Goal: Task Accomplishment & Management: Manage account settings

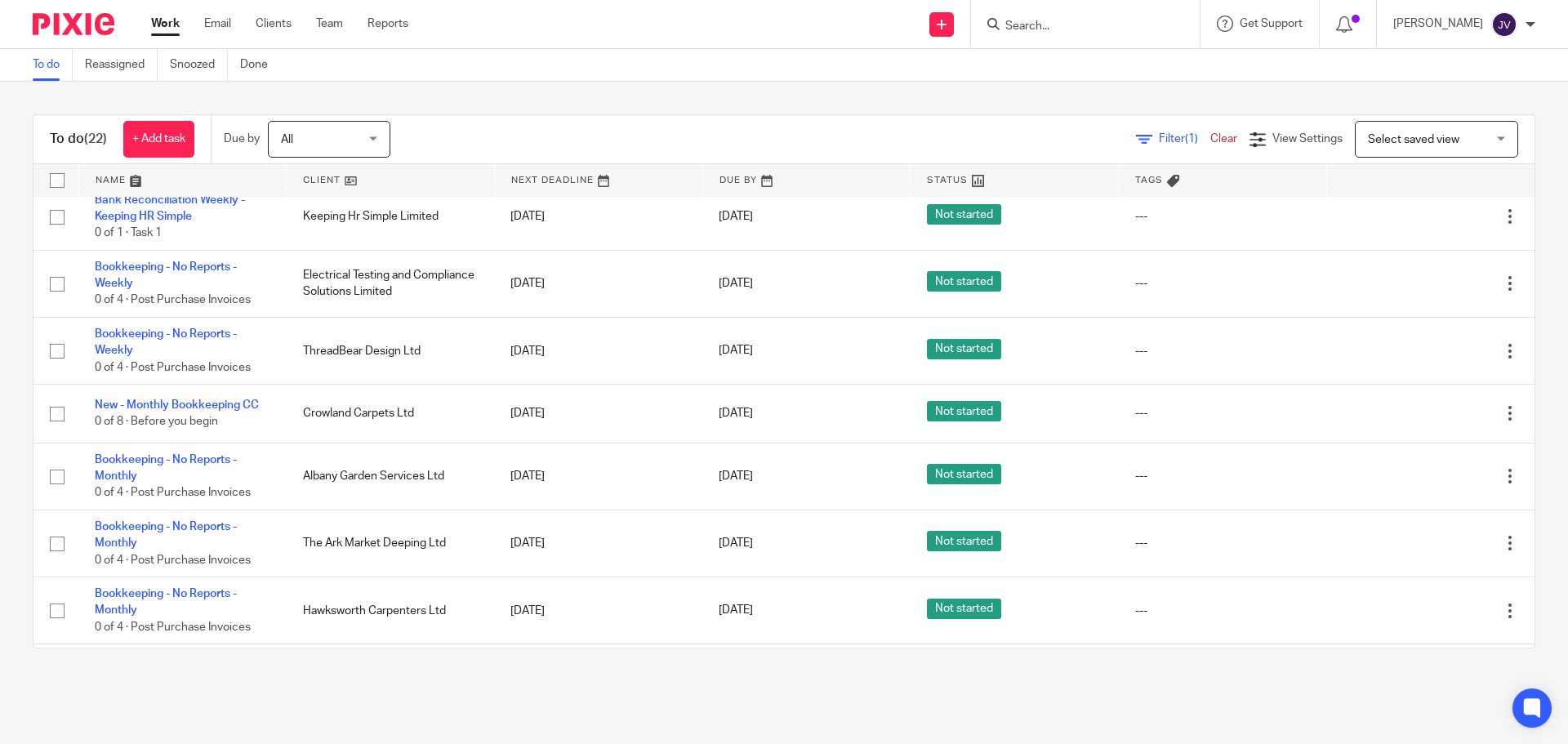
scroll to position [490, 0]
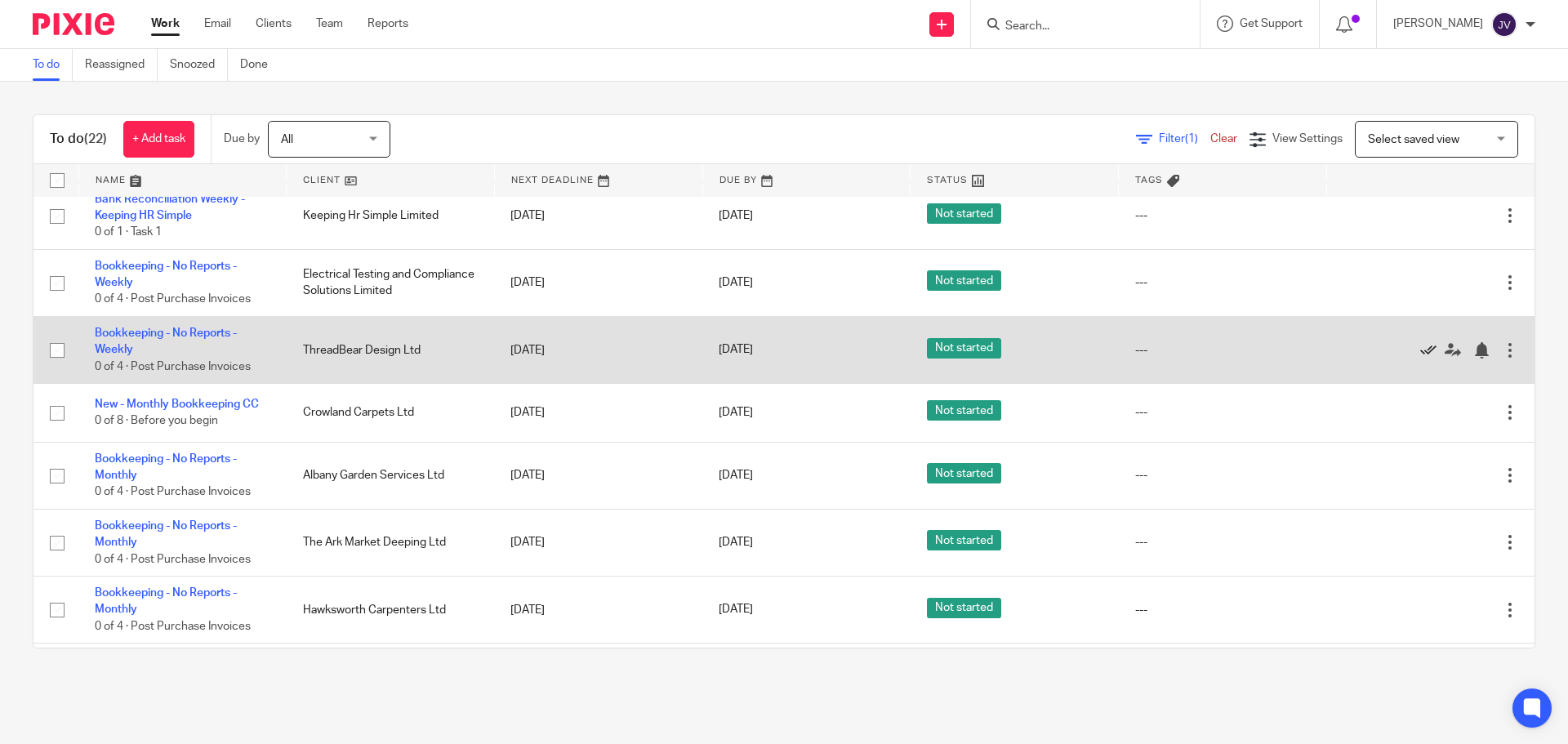
click at [1420, 349] on icon at bounding box center [1428, 350] width 16 height 16
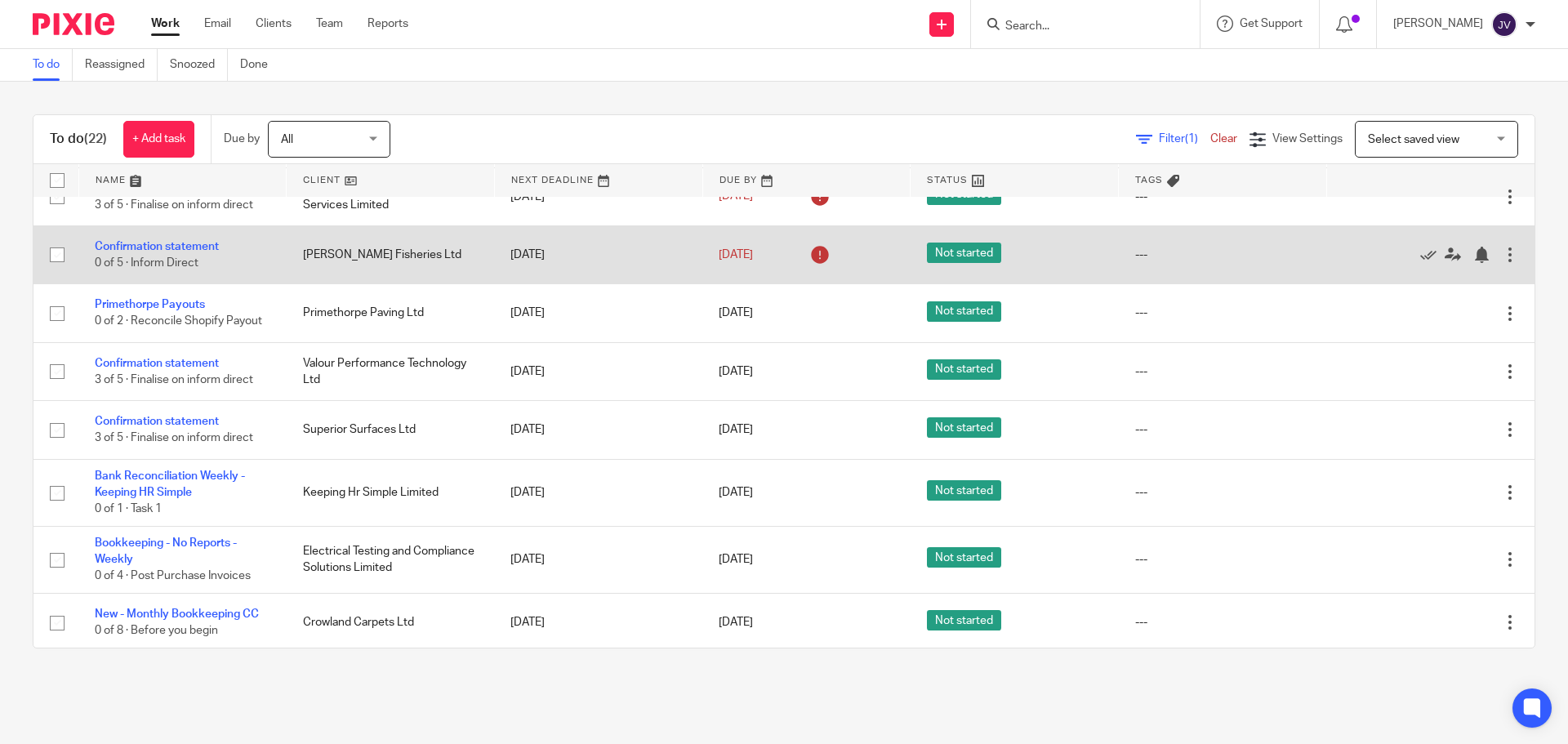
scroll to position [245, 0]
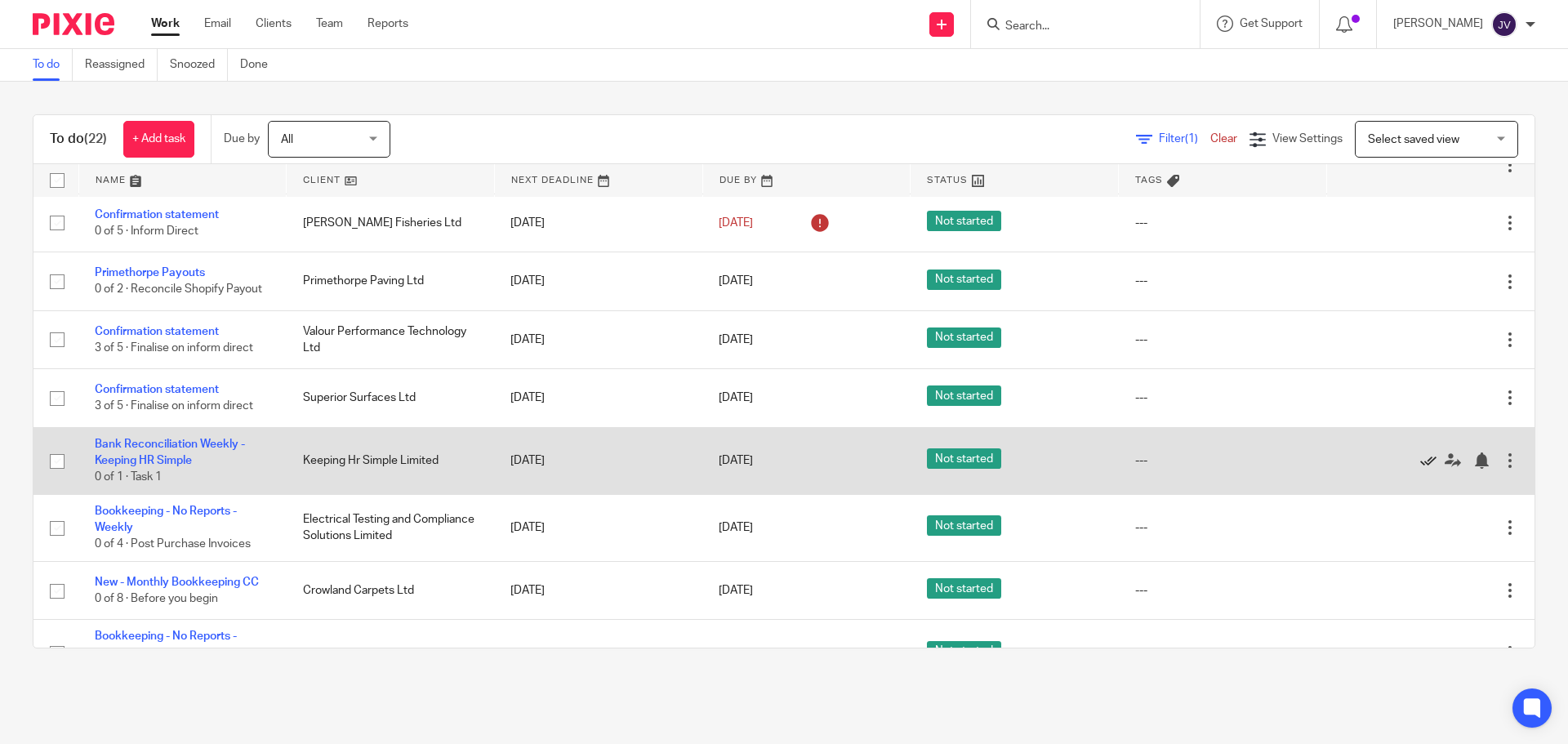
click at [1420, 463] on icon at bounding box center [1428, 461] width 16 height 16
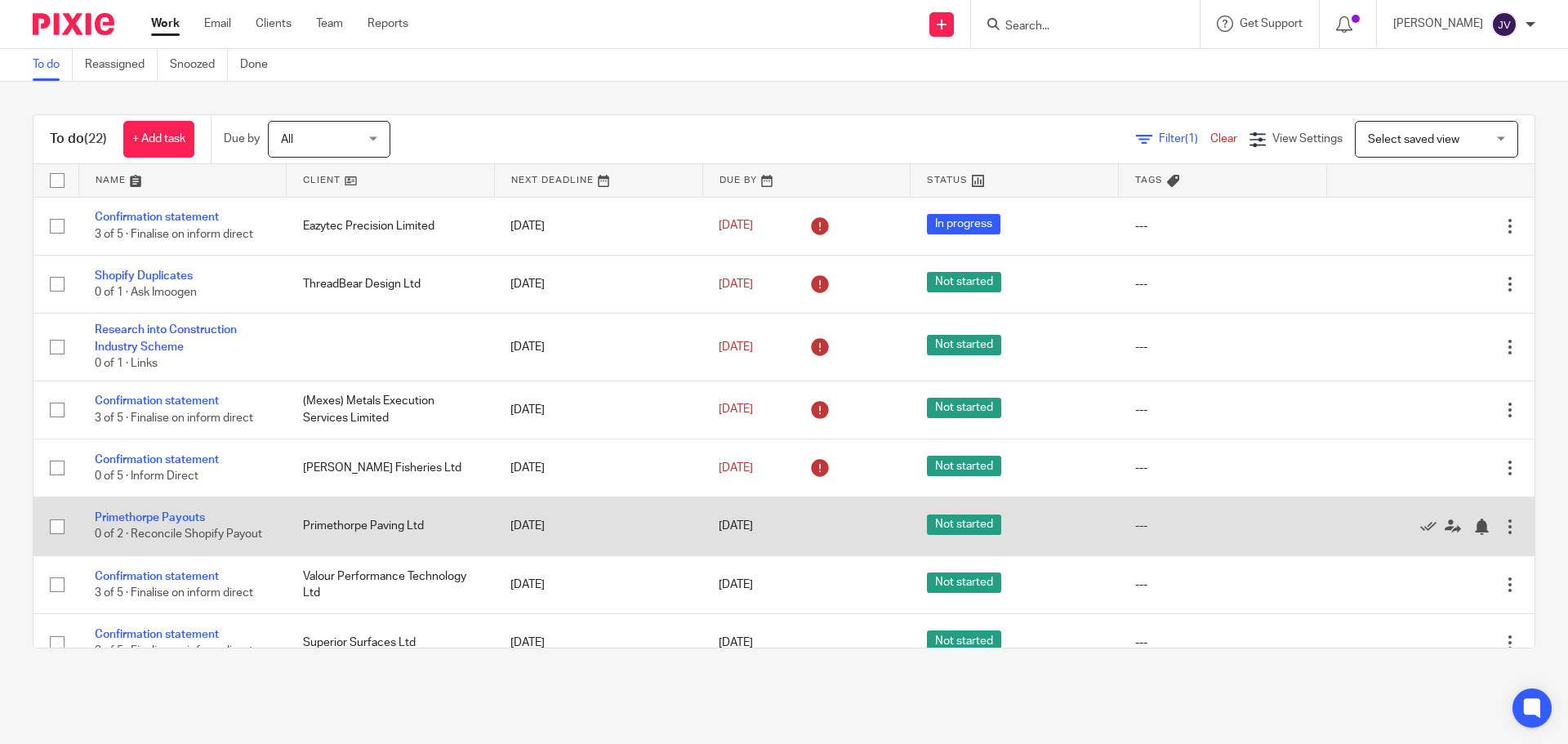
scroll to position [163, 0]
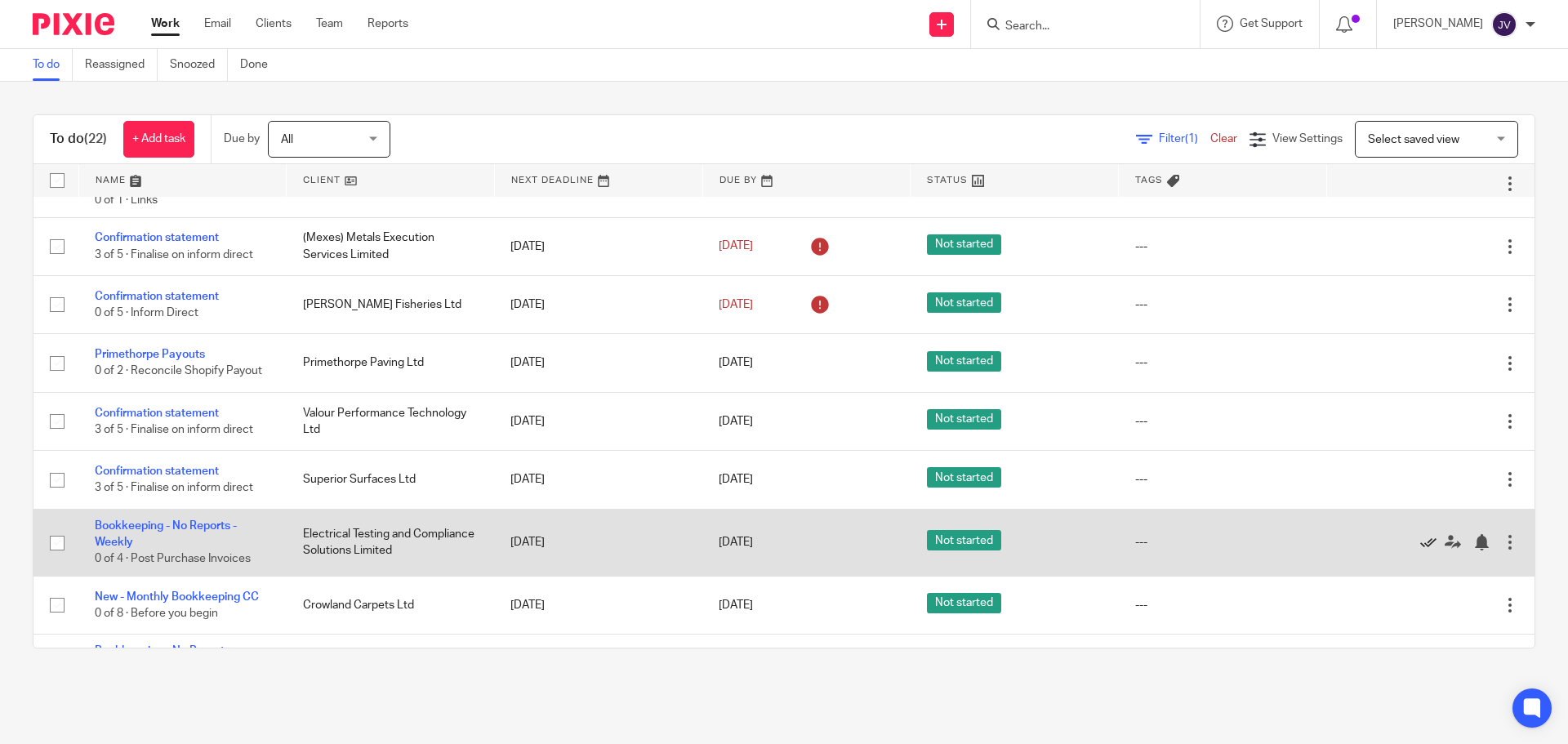
click at [1420, 546] on icon at bounding box center [1428, 542] width 16 height 16
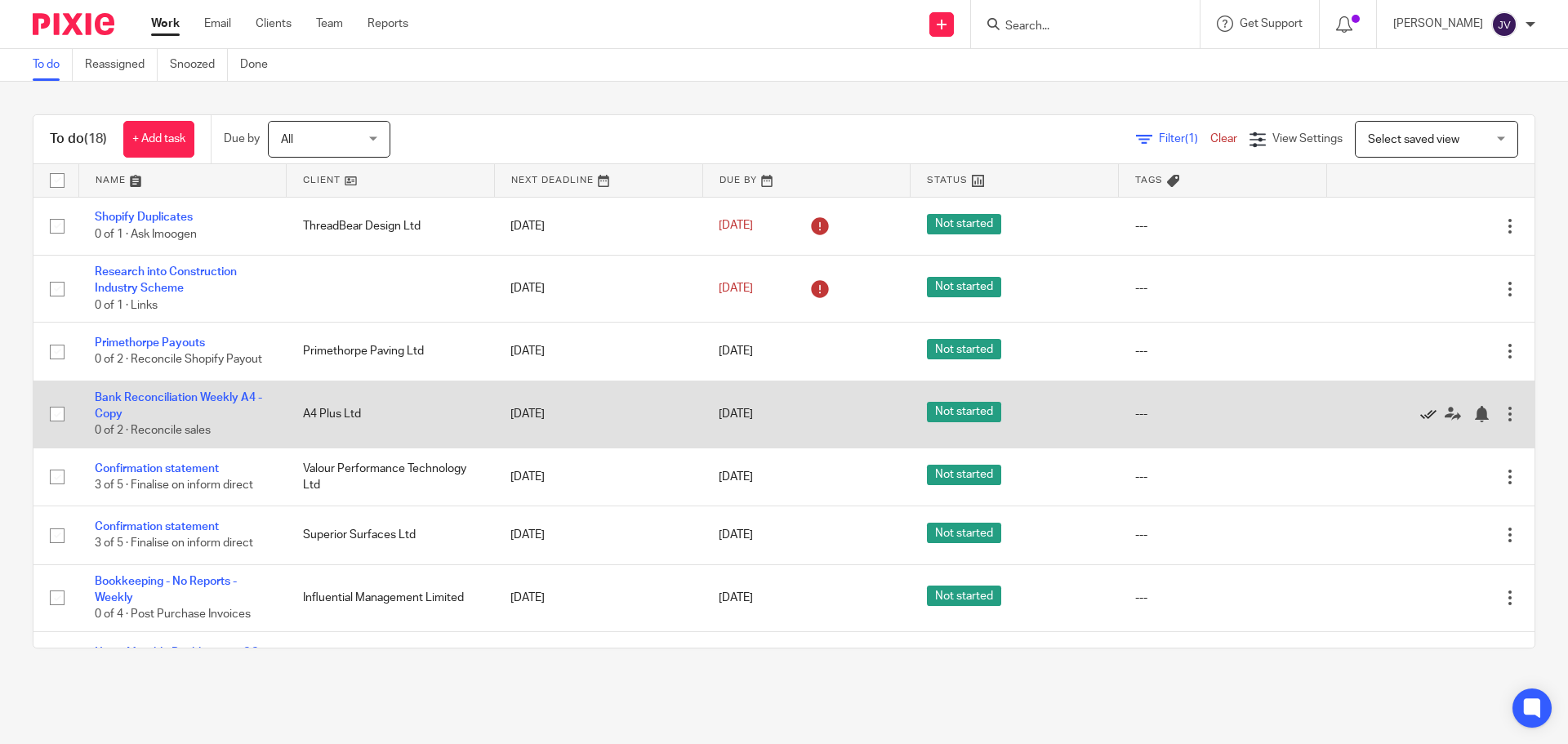
click at [1420, 419] on icon at bounding box center [1428, 414] width 16 height 16
